Goal: Transaction & Acquisition: Purchase product/service

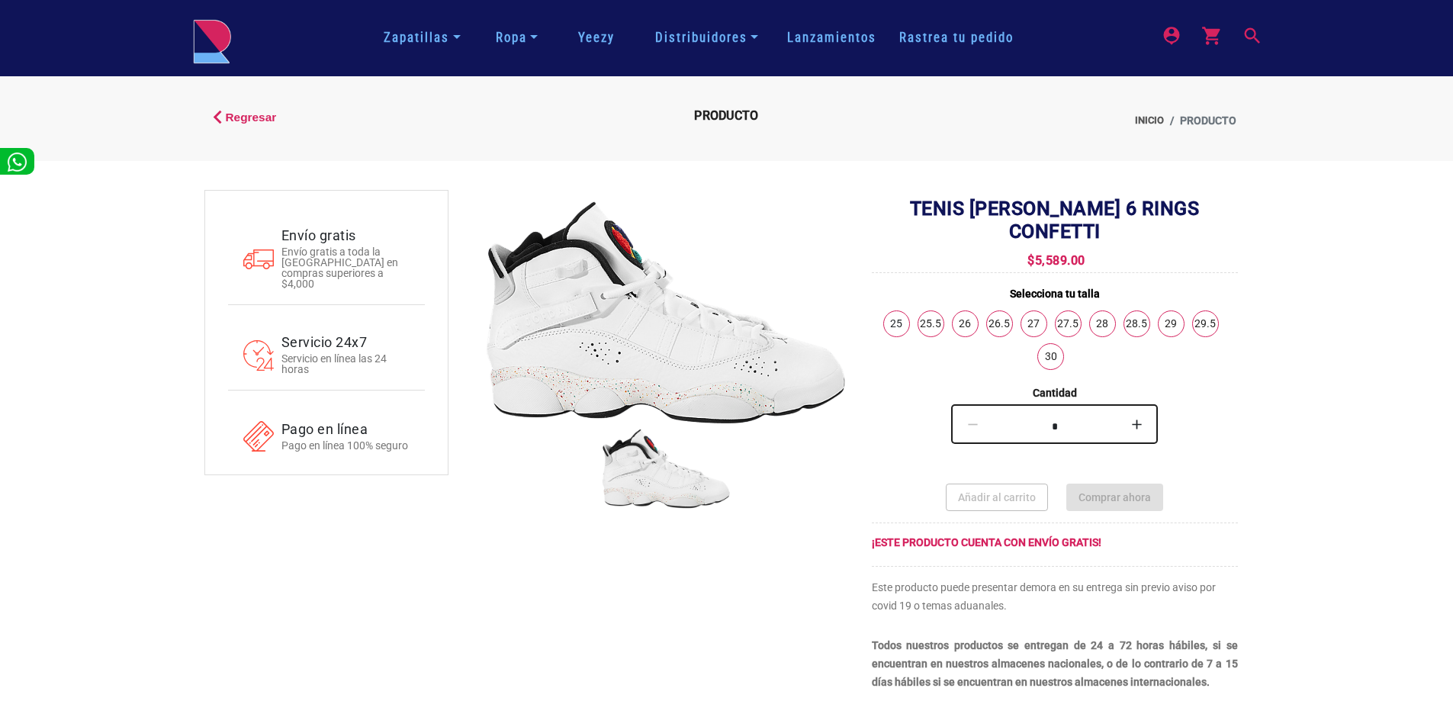
click at [897, 317] on font "25" at bounding box center [896, 323] width 12 height 12
click at [1128, 484] on button "Comprar ahora" at bounding box center [1114, 497] width 97 height 27
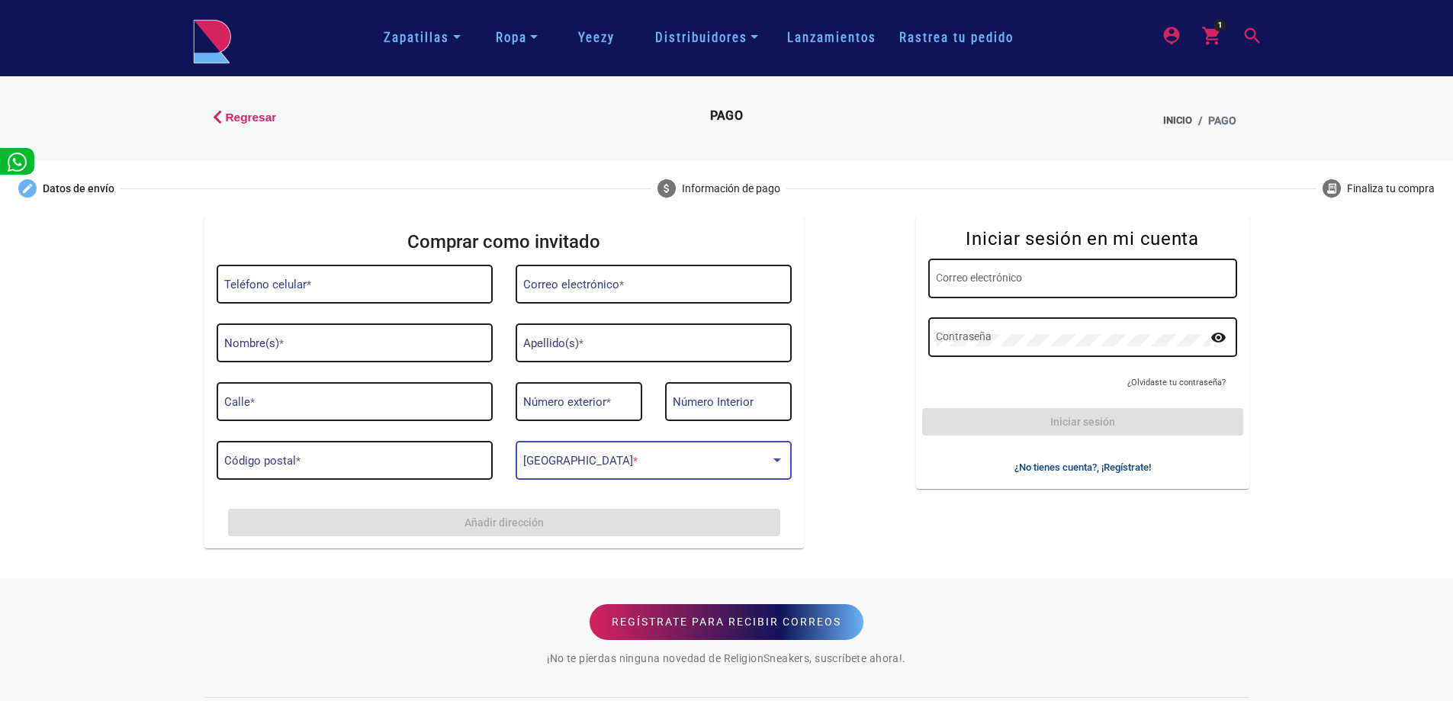
click at [625, 457] on span at bounding box center [646, 463] width 246 height 12
click at [777, 461] on div at bounding box center [777, 460] width 8 height 4
click at [281, 469] on div "Código postal *" at bounding box center [354, 459] width 260 height 42
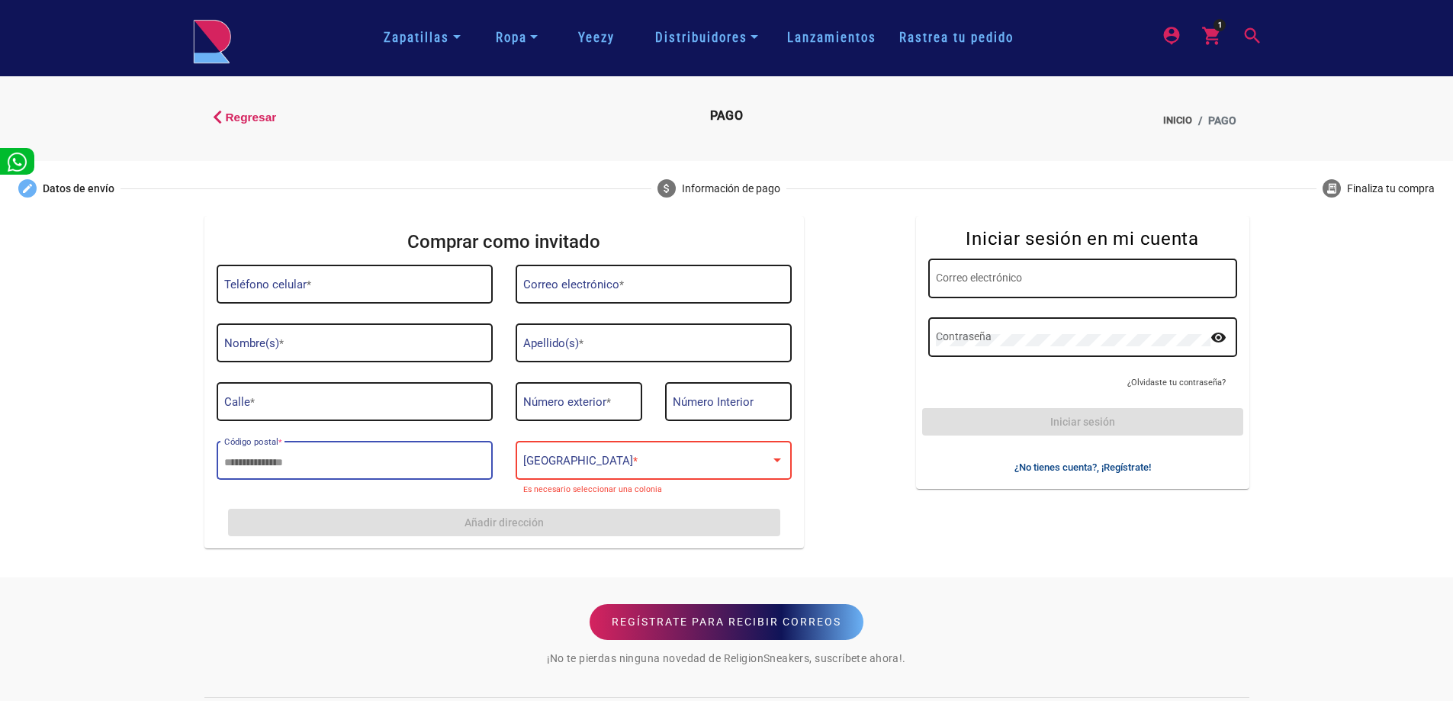
click at [338, 397] on div "Calle *" at bounding box center [354, 400] width 260 height 42
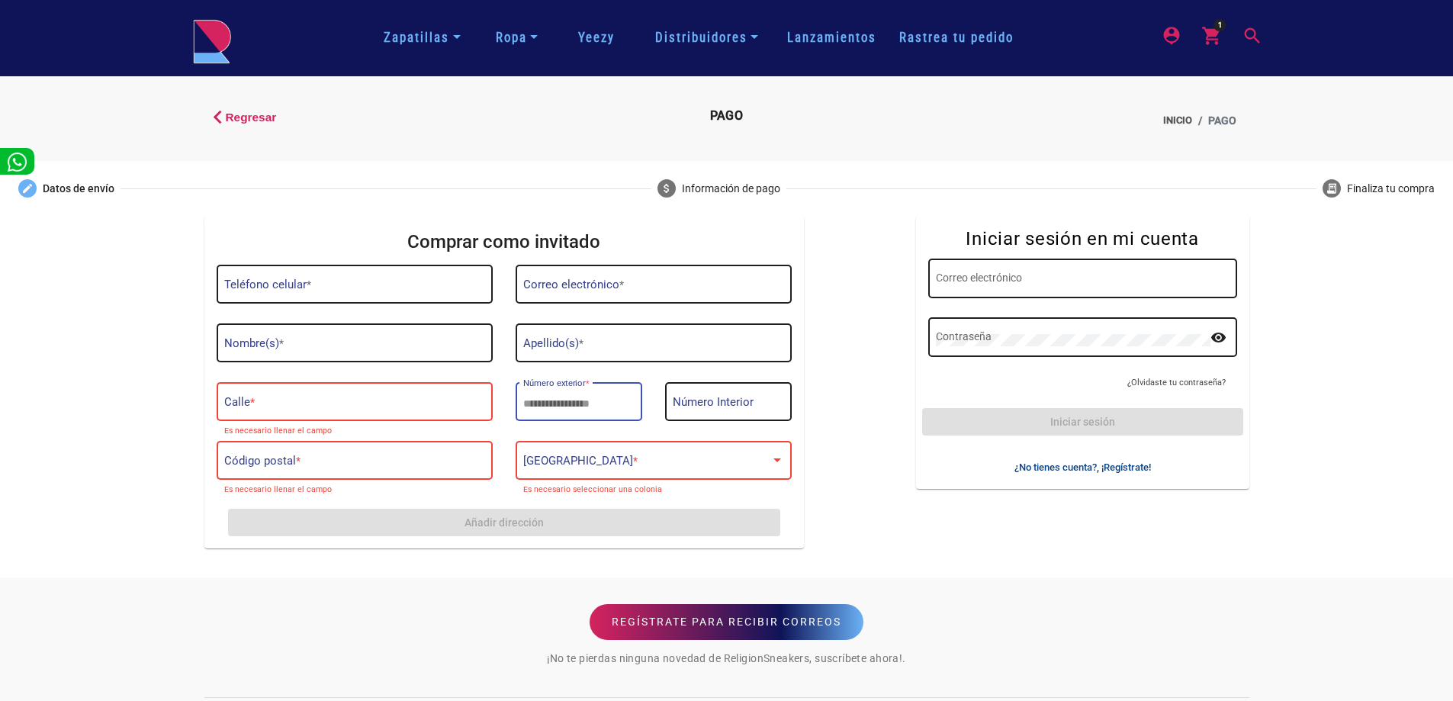
click at [630, 403] on input "Número exterior *" at bounding box center [578, 404] width 111 height 12
click at [759, 419] on div "Número Interior" at bounding box center [728, 400] width 111 height 42
click at [729, 330] on div "Apellido(s) *" at bounding box center [653, 341] width 260 height 42
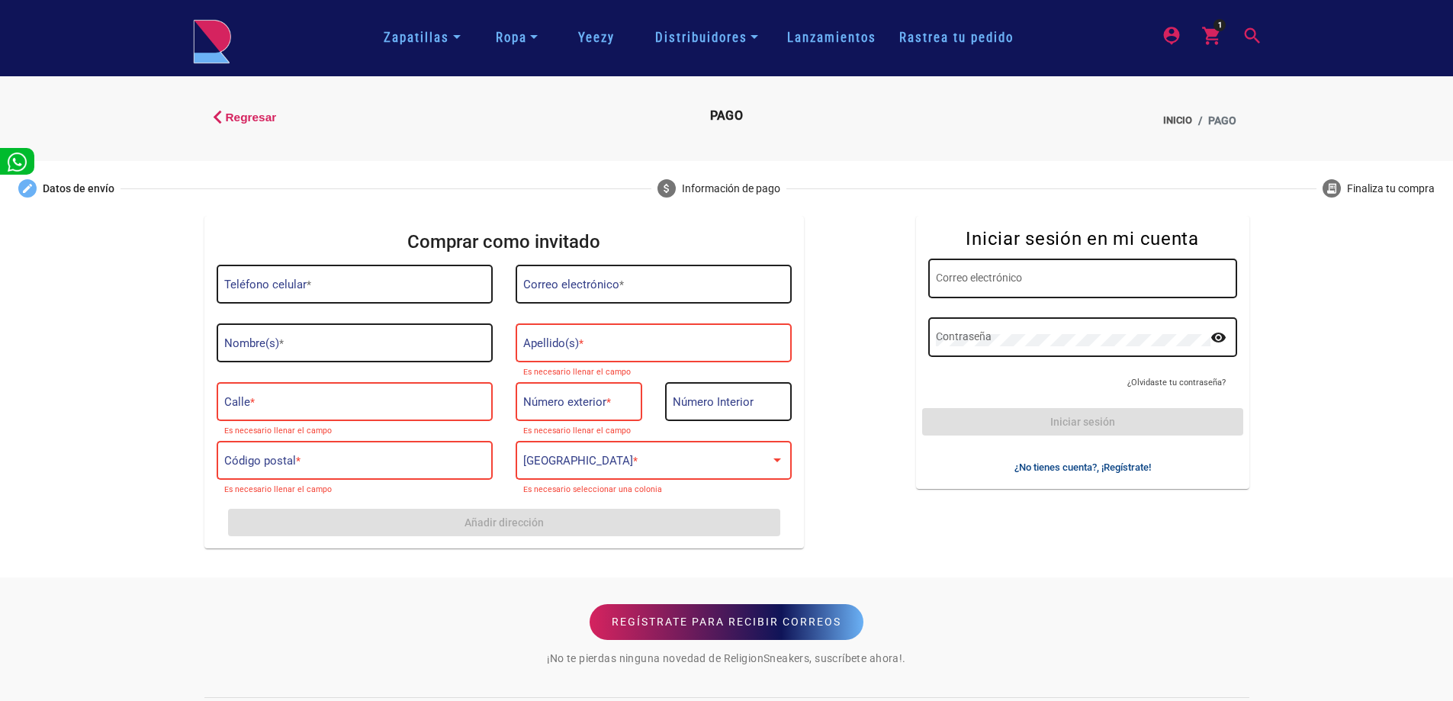
drag, startPoint x: 699, startPoint y: 278, endPoint x: 542, endPoint y: 272, distance: 157.2
click at [690, 277] on div "Correo electrónico *" at bounding box center [653, 283] width 260 height 42
click at [432, 269] on div "Teléfono celular *" at bounding box center [354, 283] width 260 height 42
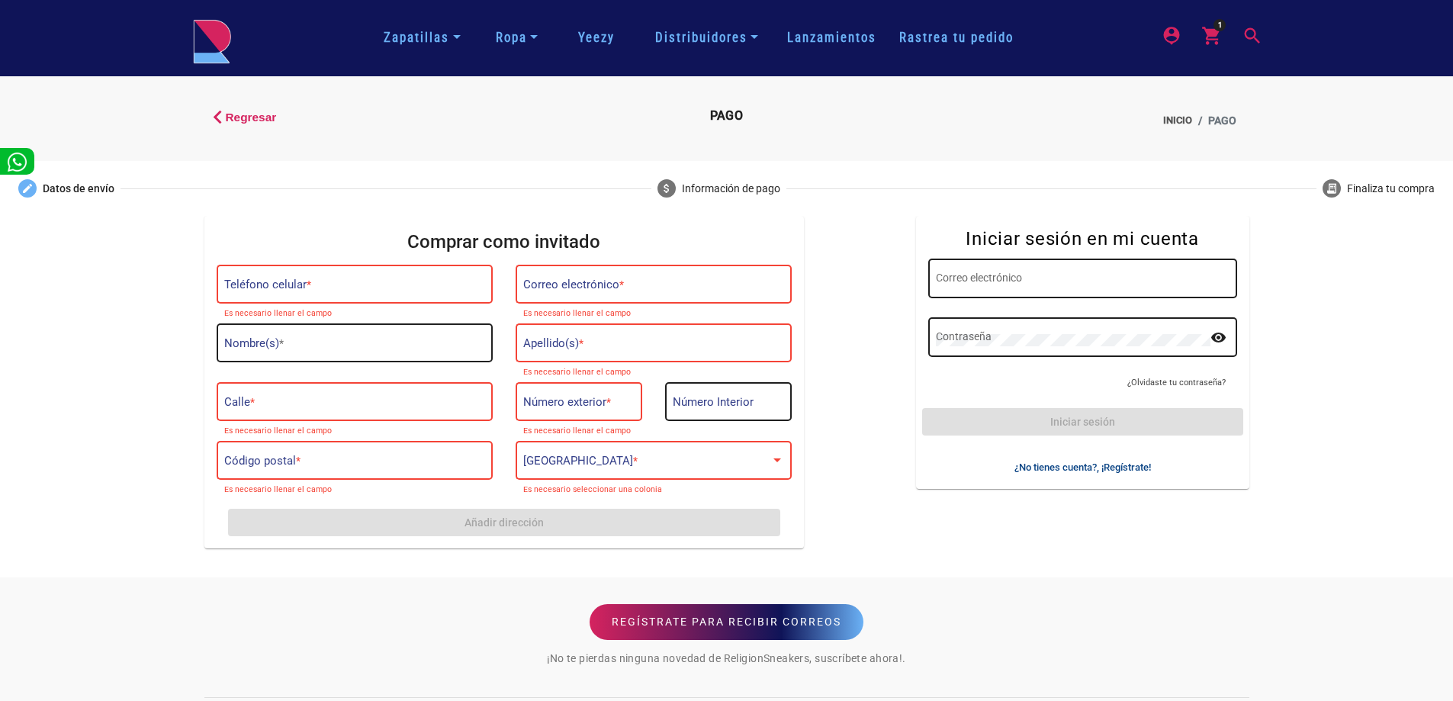
click at [420, 338] on div "Nombre(s) *" at bounding box center [354, 341] width 260 height 42
drag, startPoint x: 1105, startPoint y: 251, endPoint x: 1079, endPoint y: 302, distance: 57.3
click at [1091, 281] on app-login "Iniciar sesión en mi cuenta Correo electrónico Contraseña remove_red_eye ¿Olvid…" at bounding box center [1082, 352] width 309 height 249
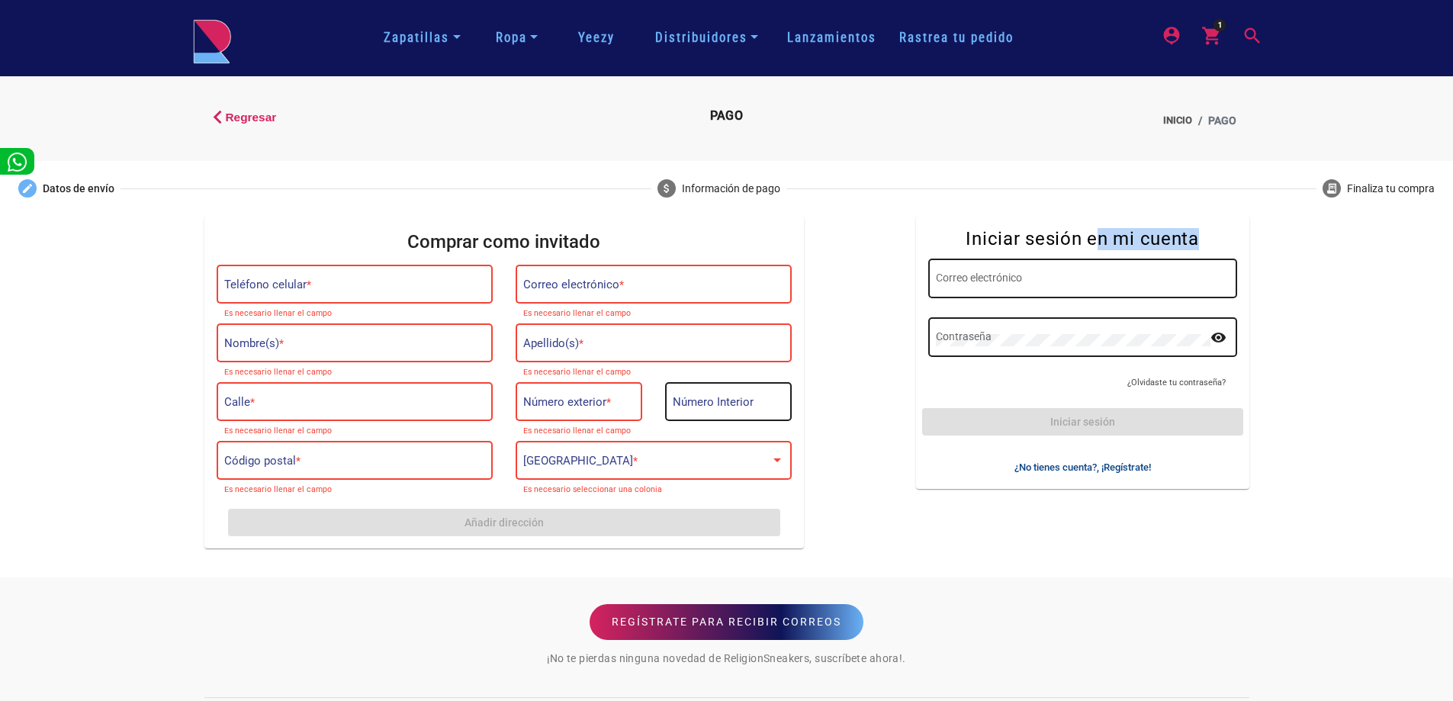
click at [1069, 263] on div "Correo electrónico" at bounding box center [1082, 277] width 293 height 42
click at [1022, 347] on div "Contraseña" at bounding box center [1073, 336] width 275 height 42
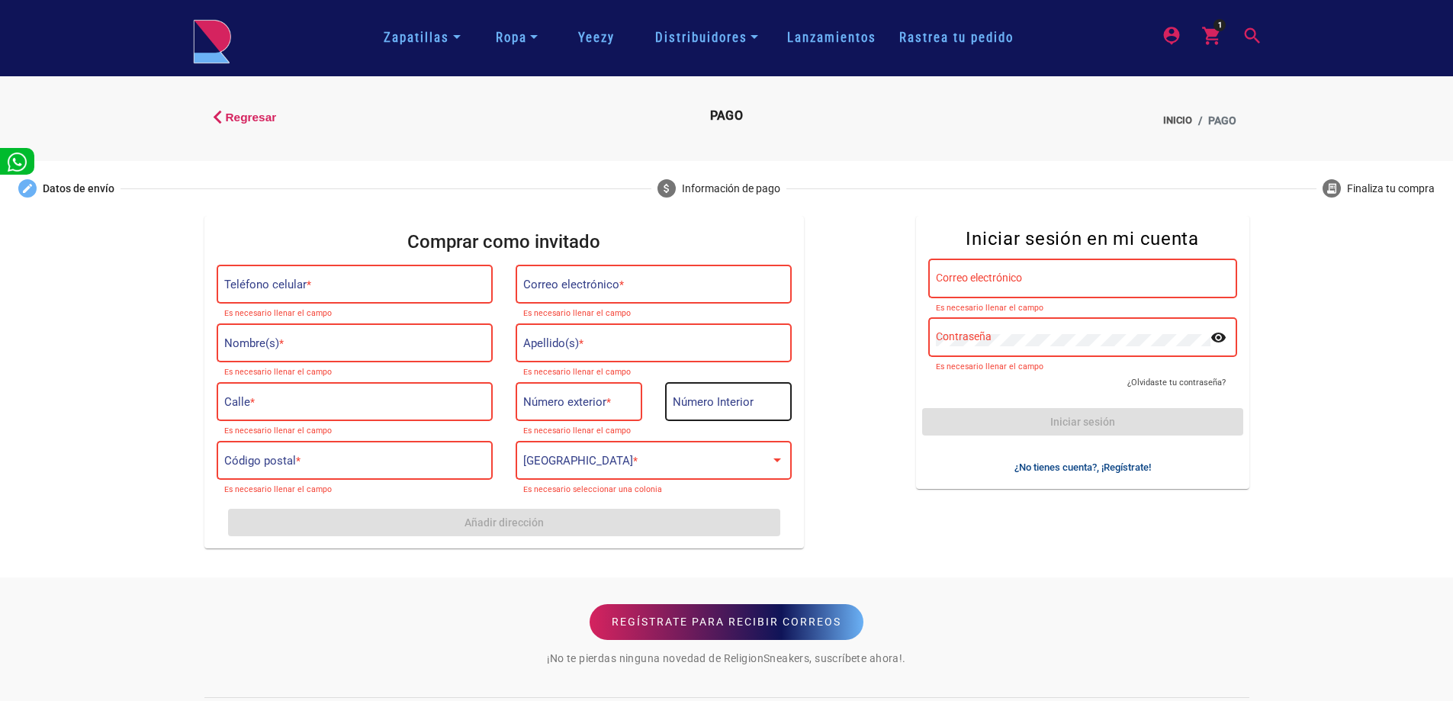
click at [1215, 36] on mat-icon "shopping_cart 1" at bounding box center [1210, 34] width 18 height 18
